Goal: Task Accomplishment & Management: Complete application form

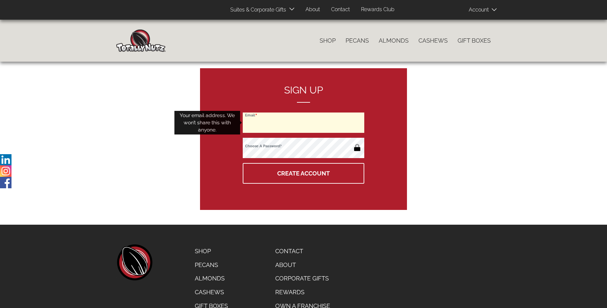
click at [303, 123] on input "Email" at bounding box center [303, 123] width 121 height 20
type input "evckbrath@verizon.net"
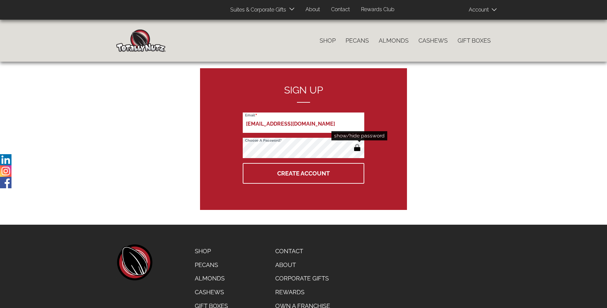
click at [357, 148] on button "button" at bounding box center [357, 148] width 11 height 11
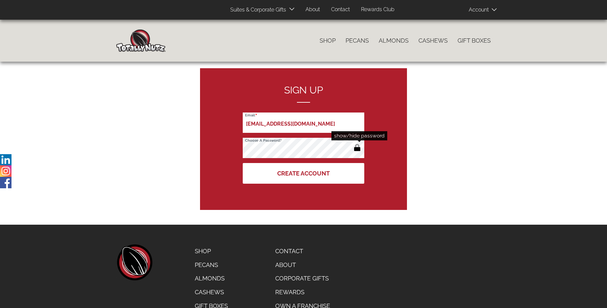
click at [303, 173] on button "Create Account" at bounding box center [303, 173] width 121 height 21
